Goal: Task Accomplishment & Management: Manage account settings

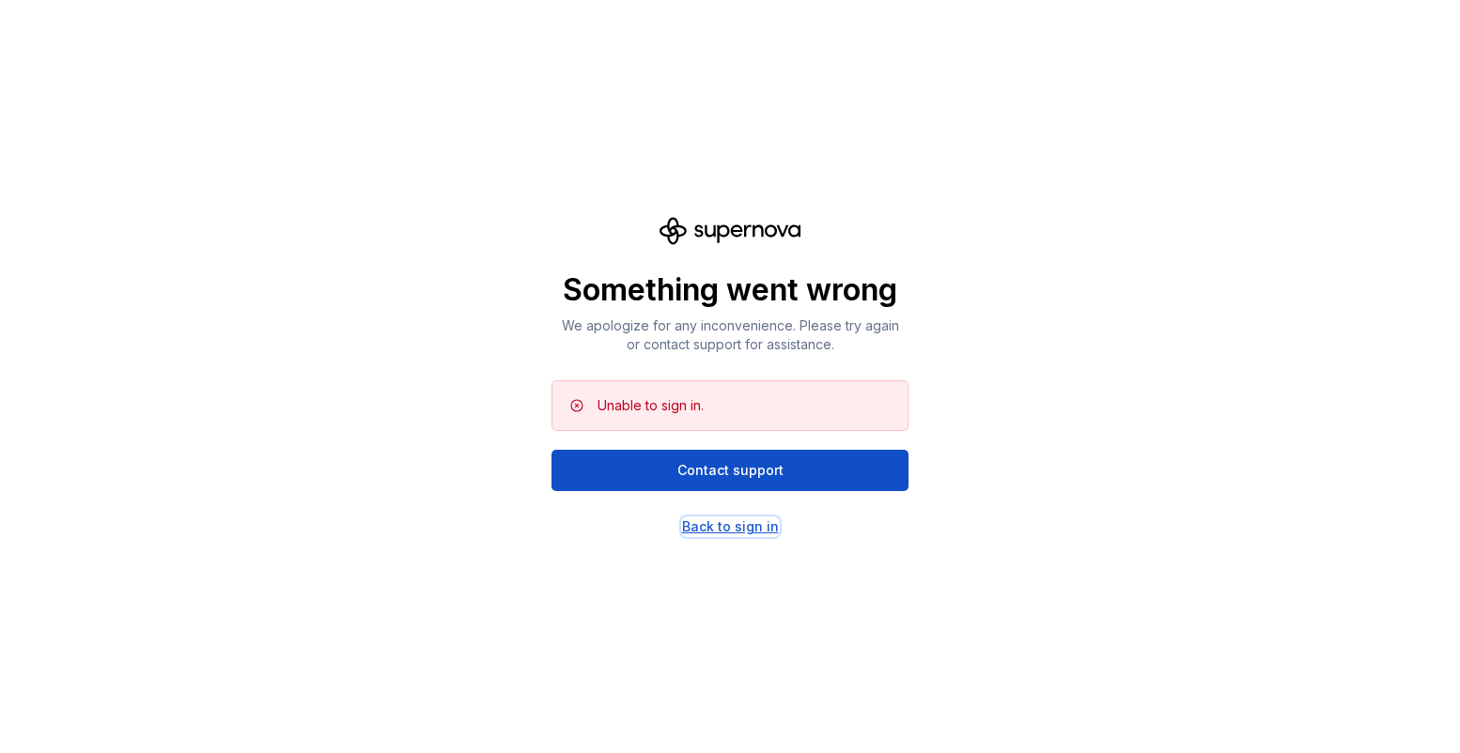
click at [724, 525] on div "Back to sign in" at bounding box center [730, 527] width 97 height 19
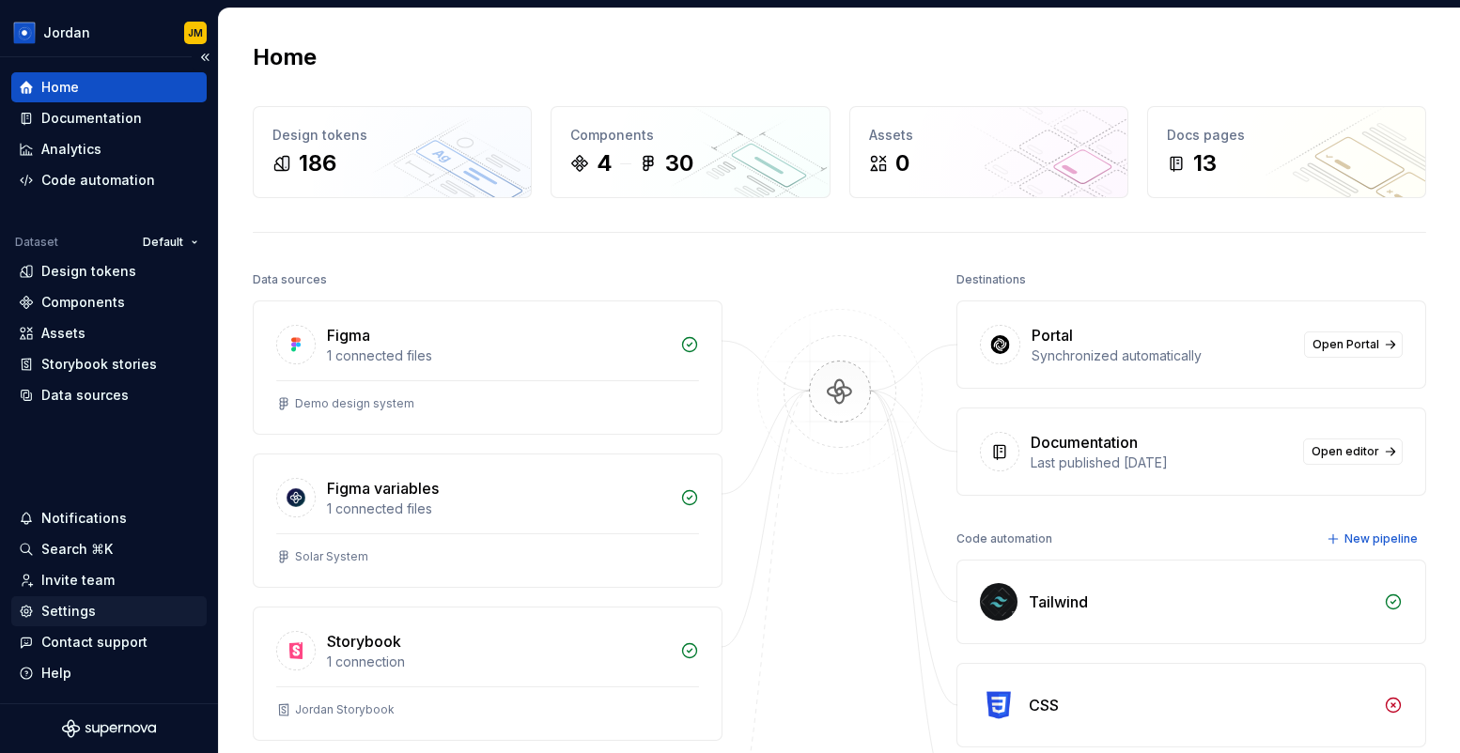
click at [99, 606] on div "Settings" at bounding box center [109, 611] width 180 height 19
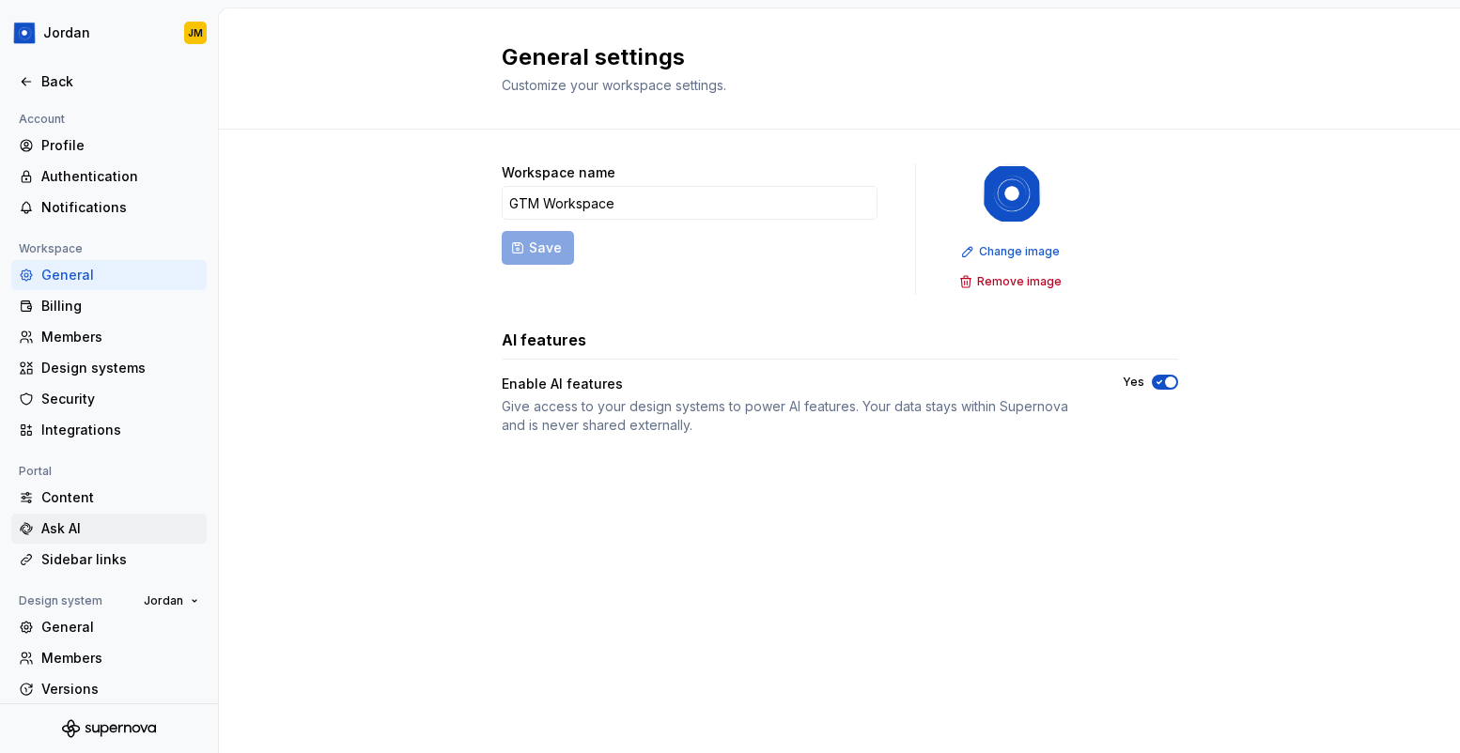
scroll to position [74, 0]
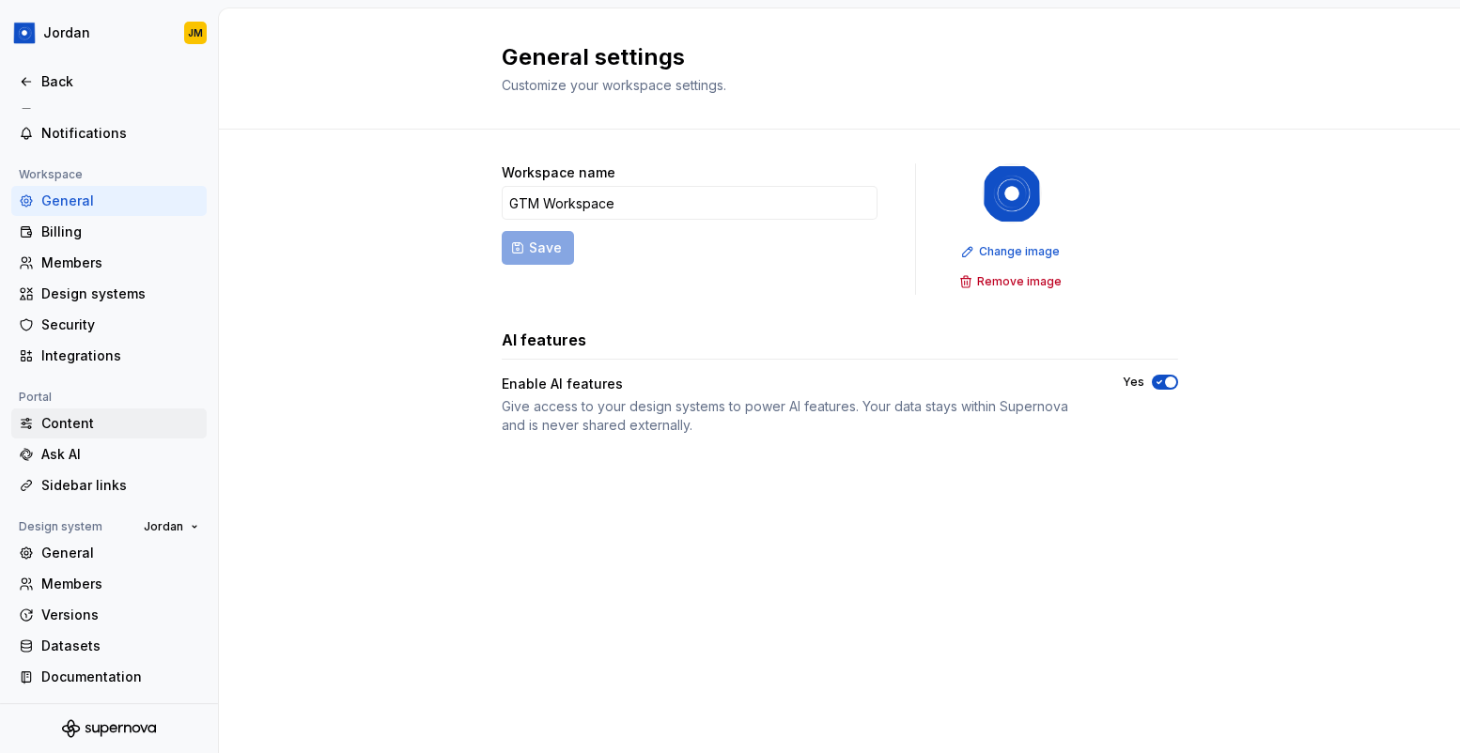
click at [82, 424] on div "Content" at bounding box center [120, 423] width 158 height 19
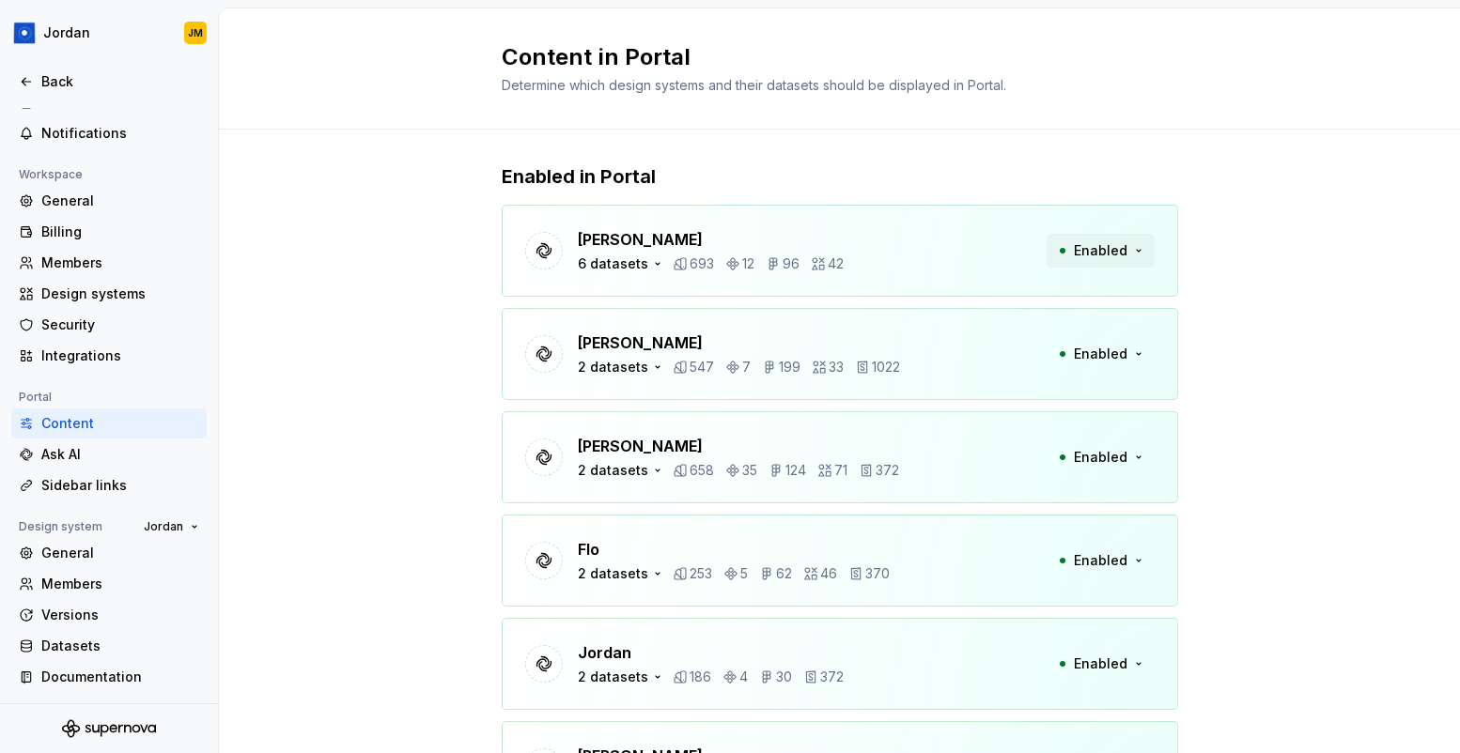
click at [1107, 255] on span "Enabled" at bounding box center [1101, 250] width 54 height 19
click at [961, 226] on div "[PERSON_NAME] 6 datasets 693 12 96 42 Enabled" at bounding box center [840, 251] width 676 height 92
click at [640, 264] on div "6 datasets" at bounding box center [613, 264] width 70 height 19
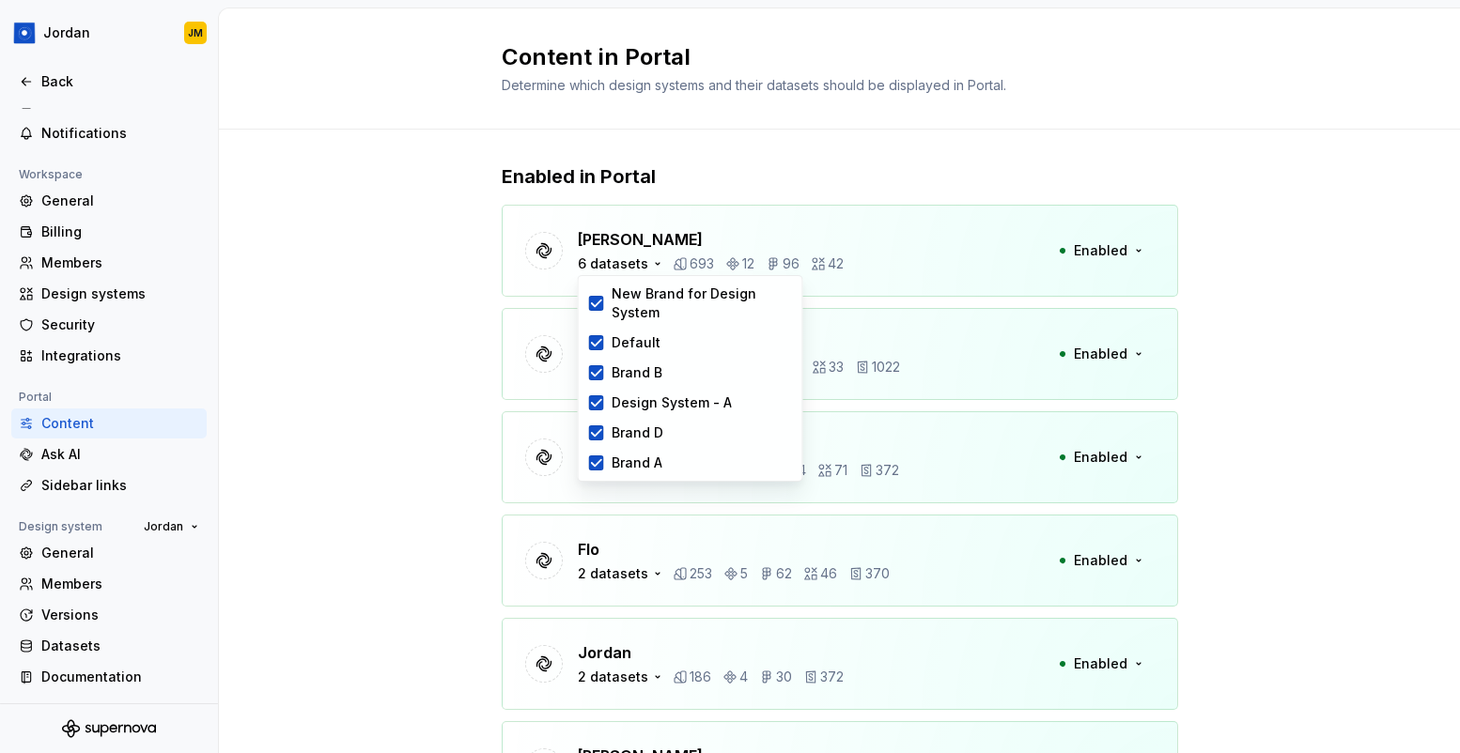
click at [421, 380] on div "Enabled in Portal [PERSON_NAME] 6 datasets 693 12 96 42 Enabled [PERSON_NAME] 2…" at bounding box center [839, 507] width 1241 height 755
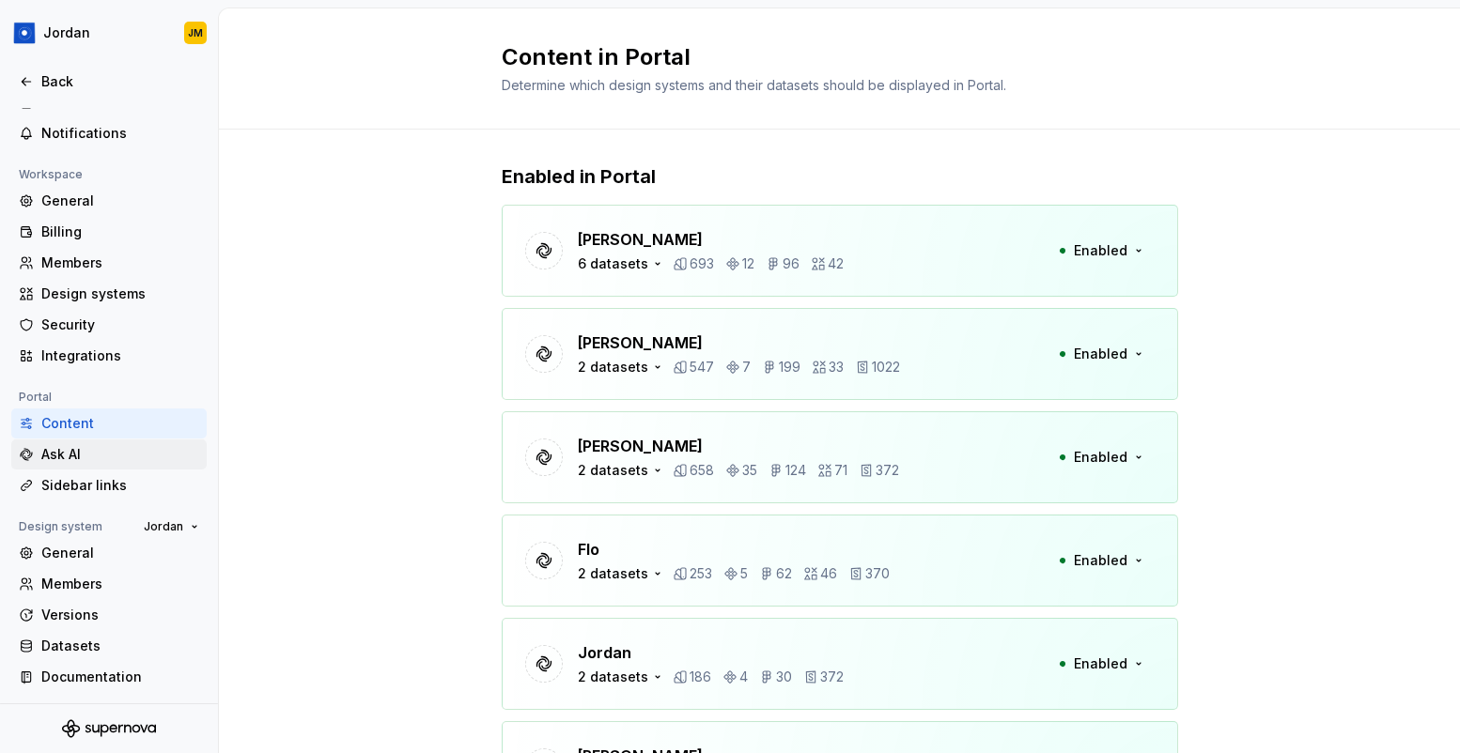
click at [119, 449] on div "Ask AI" at bounding box center [120, 454] width 158 height 19
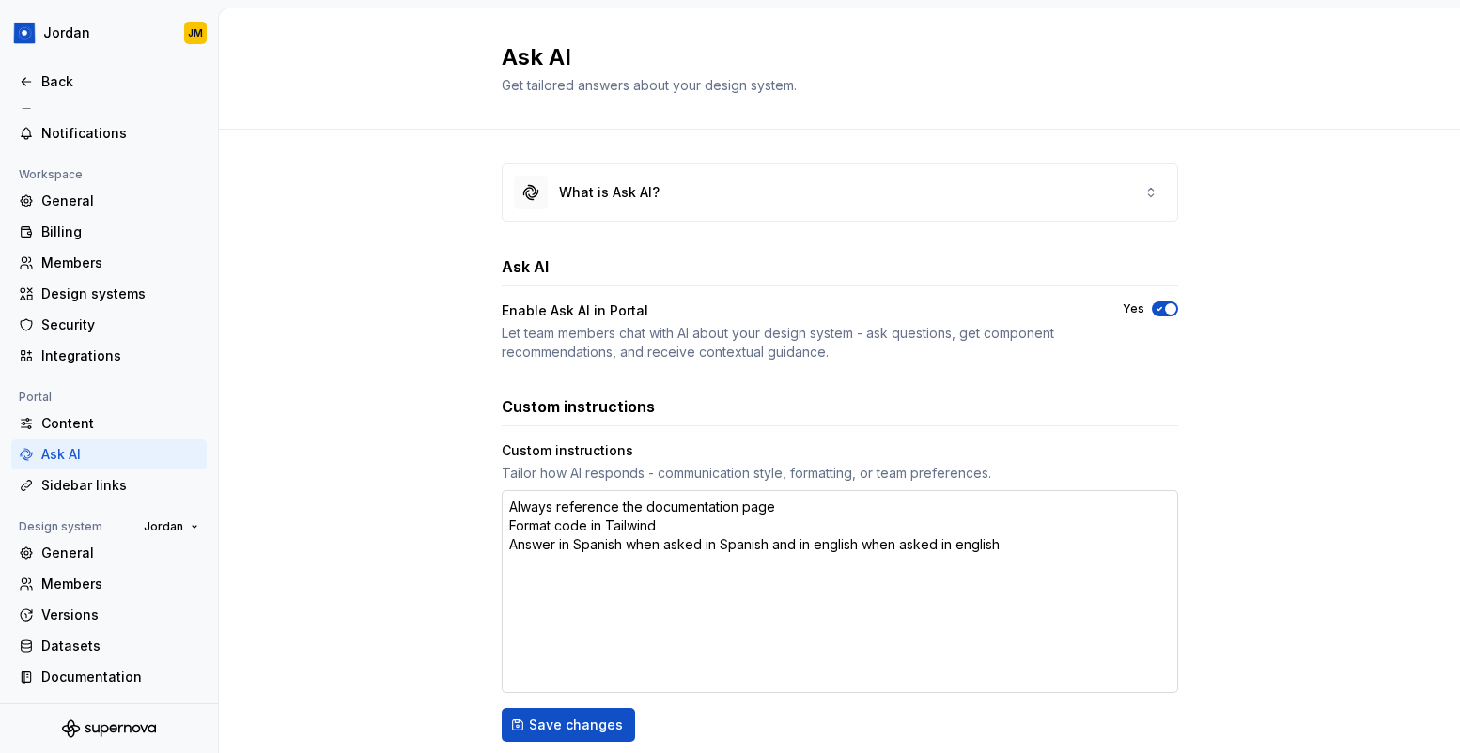
click at [619, 581] on textarea "Always reference the documentation page Format code in Tailwind Answer in Spani…" at bounding box center [840, 591] width 676 height 203
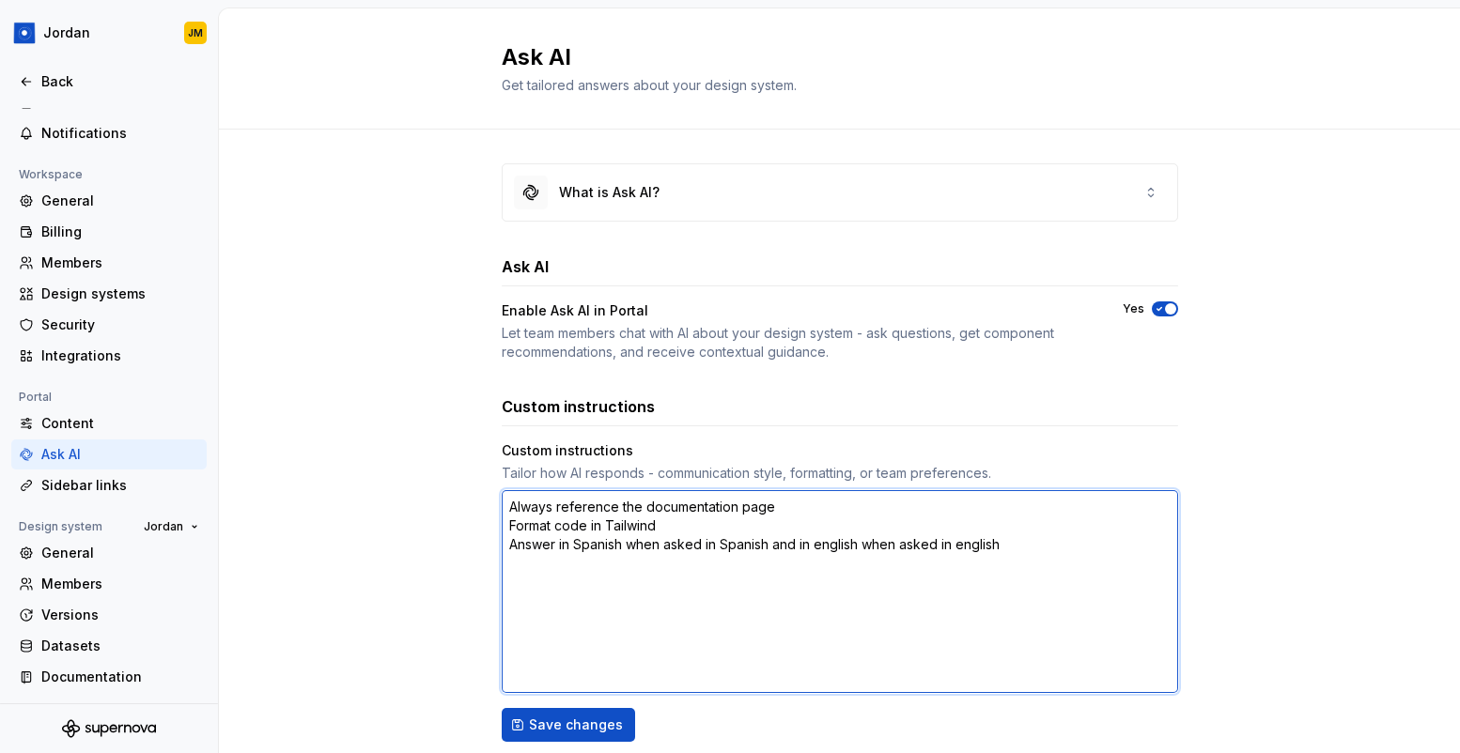
click at [630, 564] on textarea "Always reference the documentation page Format code in Tailwind Answer in Spani…" at bounding box center [840, 591] width 676 height 203
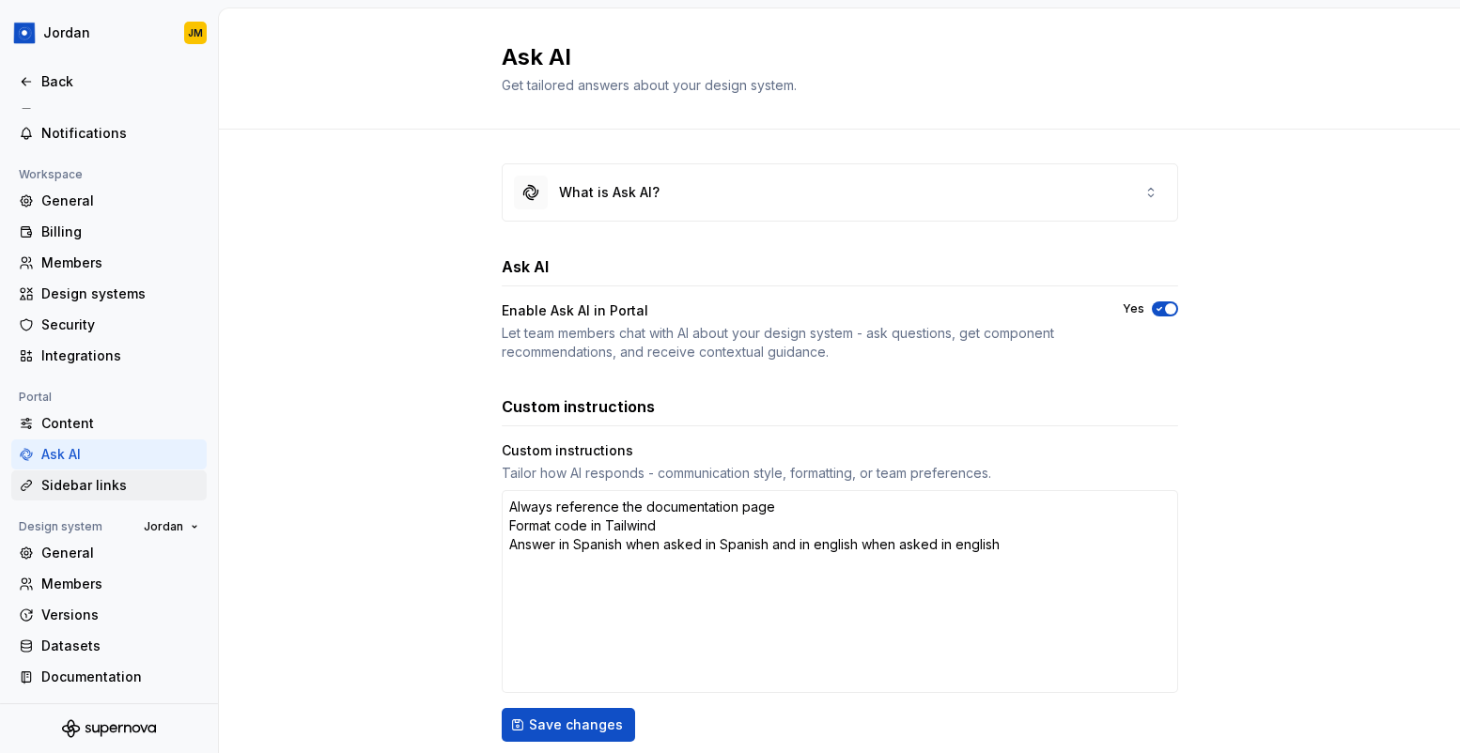
type textarea "*"
click at [128, 479] on div "Sidebar links" at bounding box center [120, 485] width 158 height 19
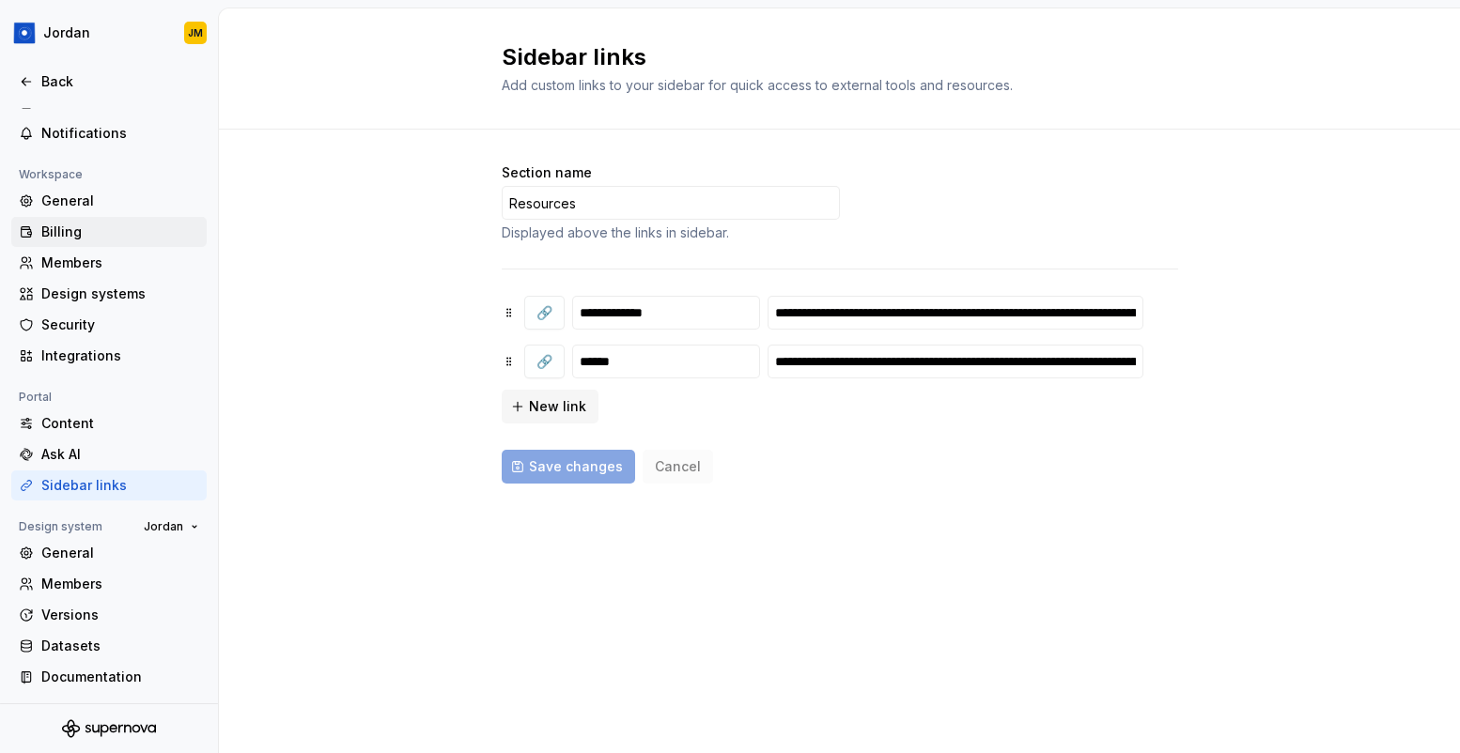
click at [92, 239] on div "Billing" at bounding box center [120, 232] width 158 height 19
